Goal: Task Accomplishment & Management: Complete application form

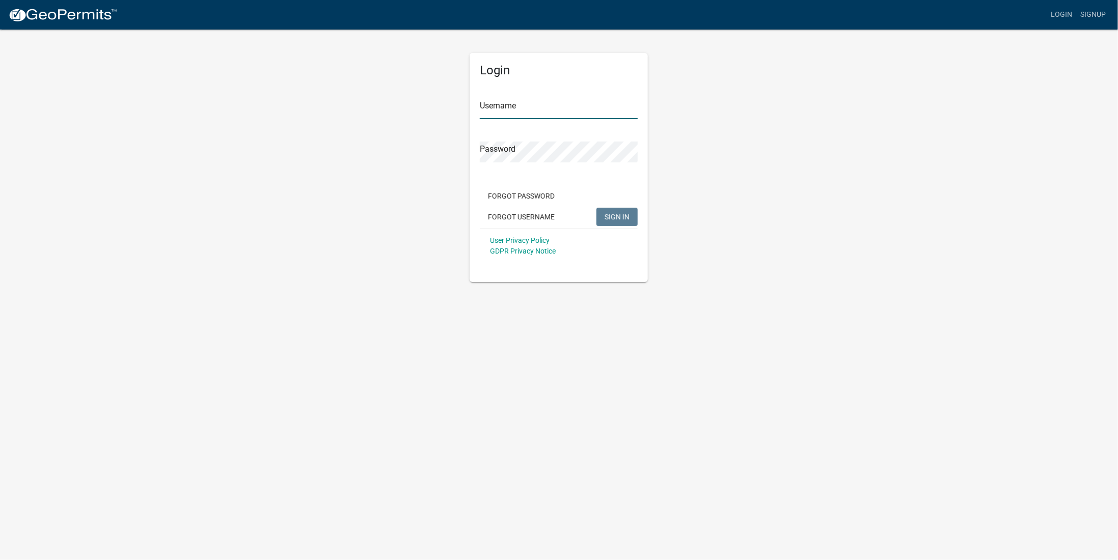
type input "Elyconcrete"
click at [618, 216] on span "SIGN IN" at bounding box center [617, 216] width 25 height 8
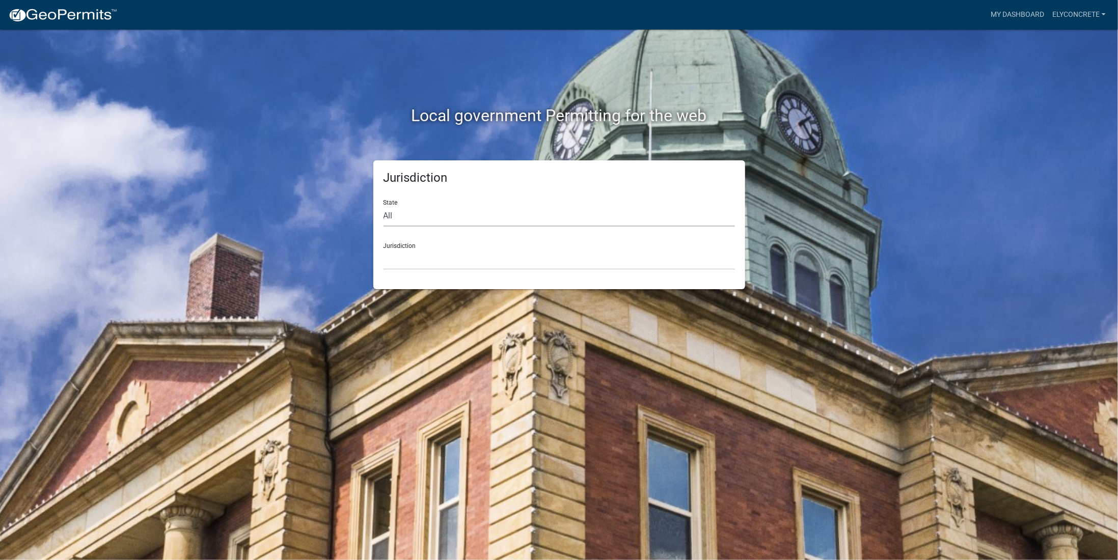
click at [443, 209] on select "All [US_STATE] [US_STATE] [US_STATE] [US_STATE] [US_STATE] [US_STATE] [US_STATE…" at bounding box center [559, 216] width 351 height 21
select select "[US_STATE]"
click at [384, 206] on select "All [US_STATE] [US_STATE] [US_STATE] [US_STATE] [US_STATE] [US_STATE] [US_STATE…" at bounding box center [559, 216] width 351 height 21
click at [423, 258] on select "City of [GEOGRAPHIC_DATA], [US_STATE] City of [GEOGRAPHIC_DATA], [US_STATE] Cit…" at bounding box center [559, 259] width 351 height 21
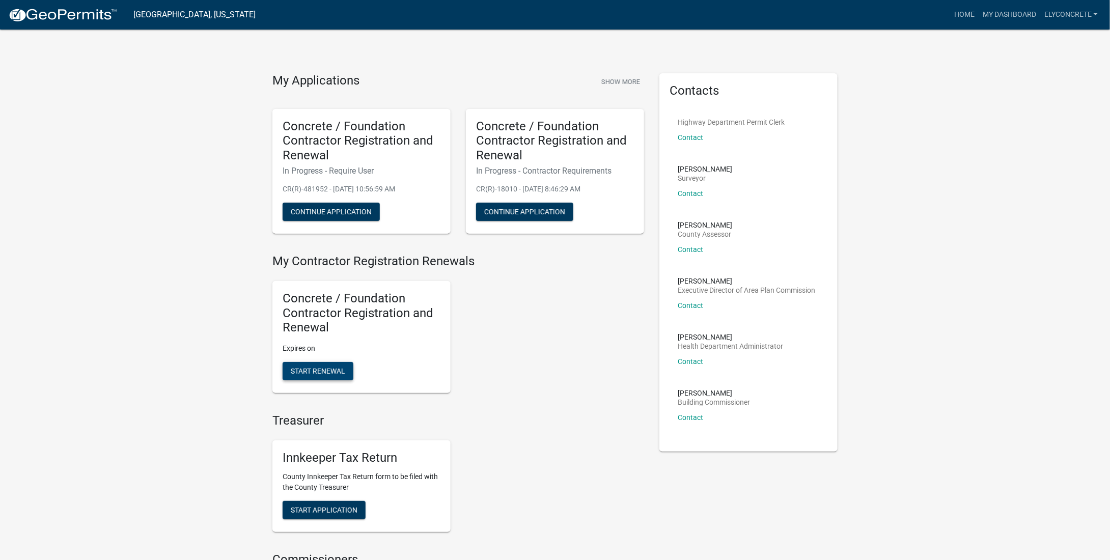
click at [310, 372] on span "Start Renewal" at bounding box center [318, 371] width 54 height 8
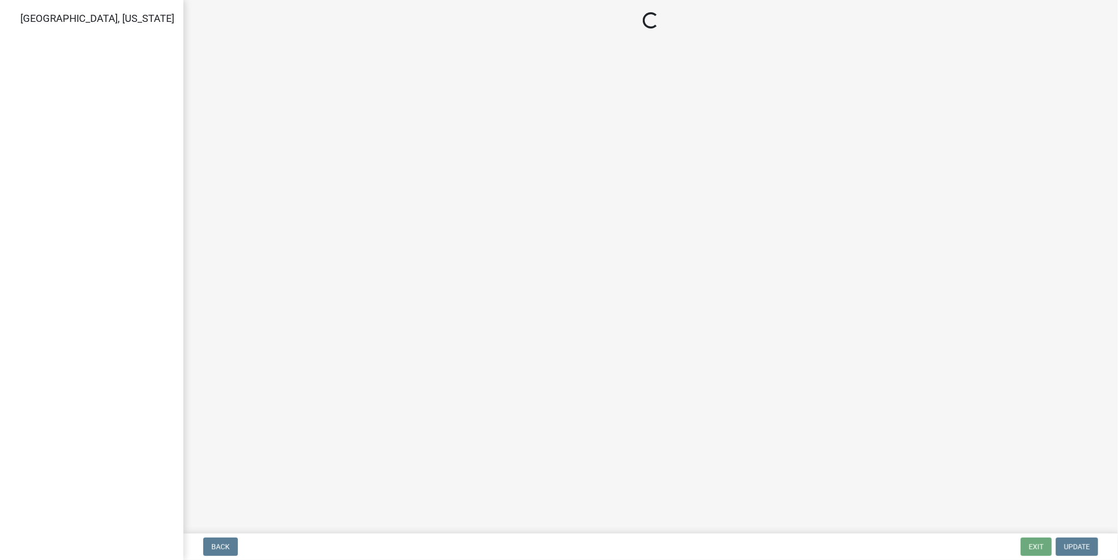
select select "IN"
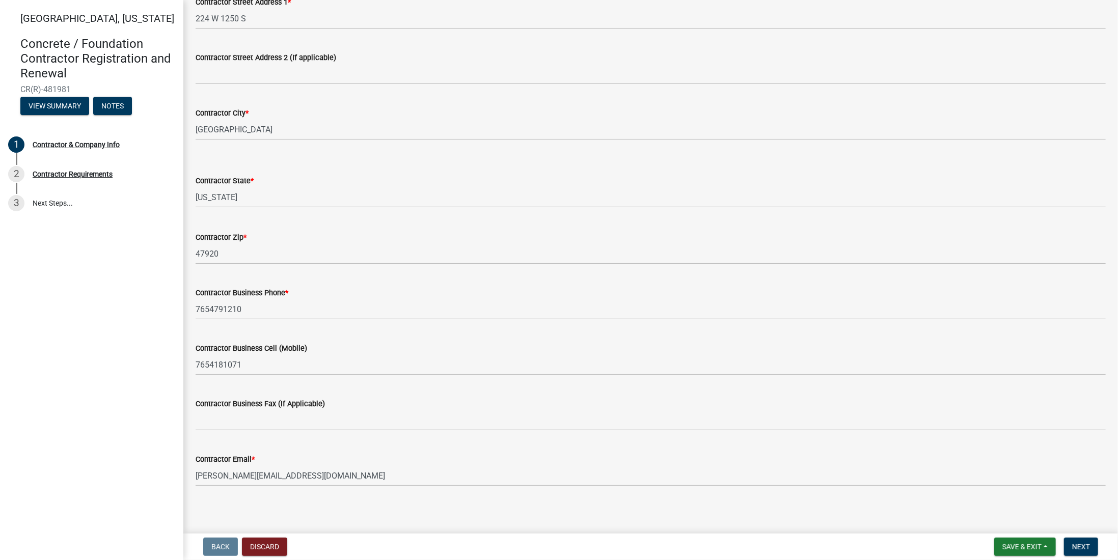
scroll to position [247, 0]
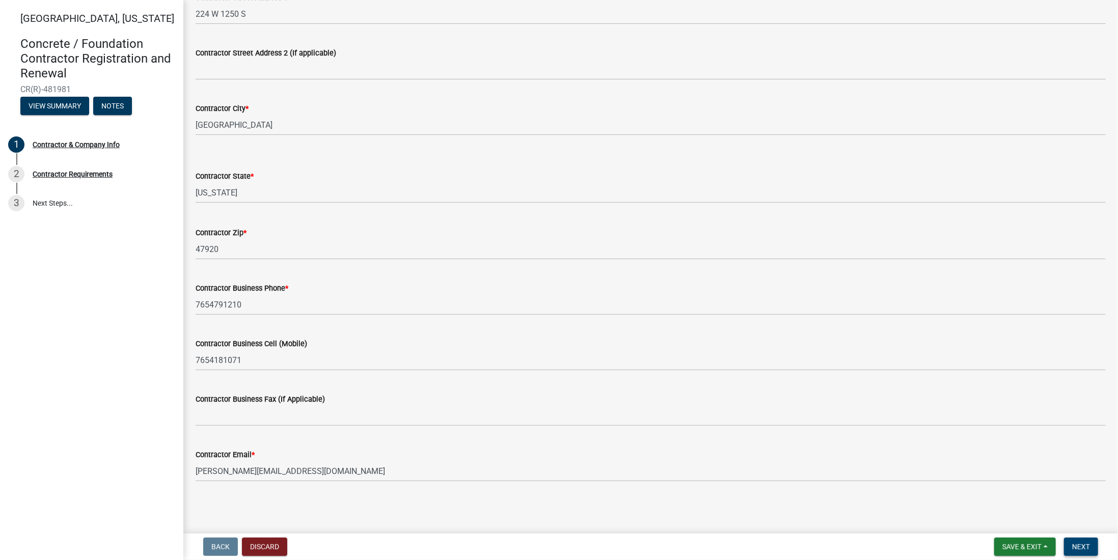
click at [1087, 549] on span "Next" at bounding box center [1081, 547] width 18 height 8
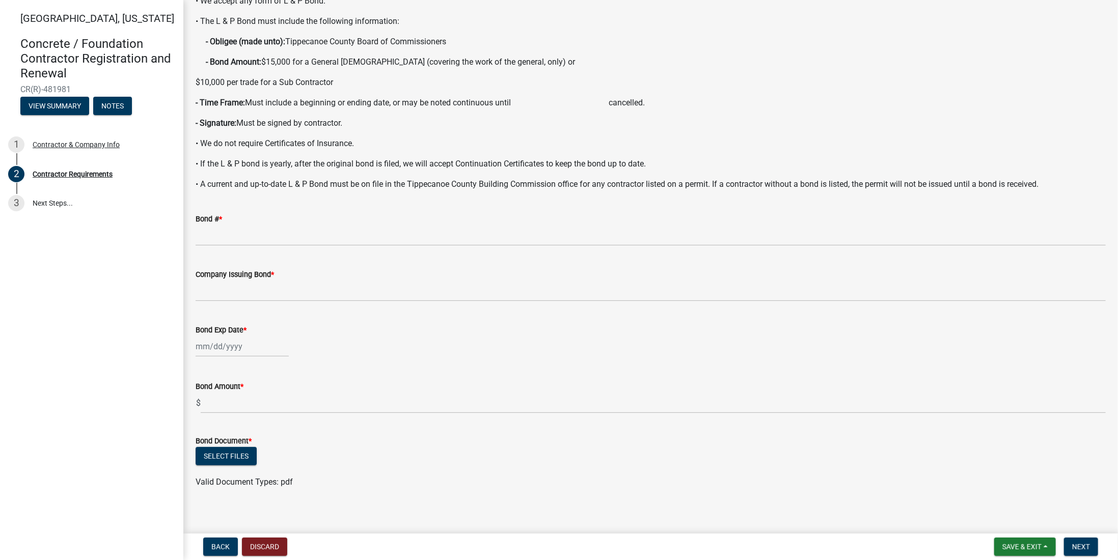
scroll to position [111, 0]
